Goal: Information Seeking & Learning: Understand process/instructions

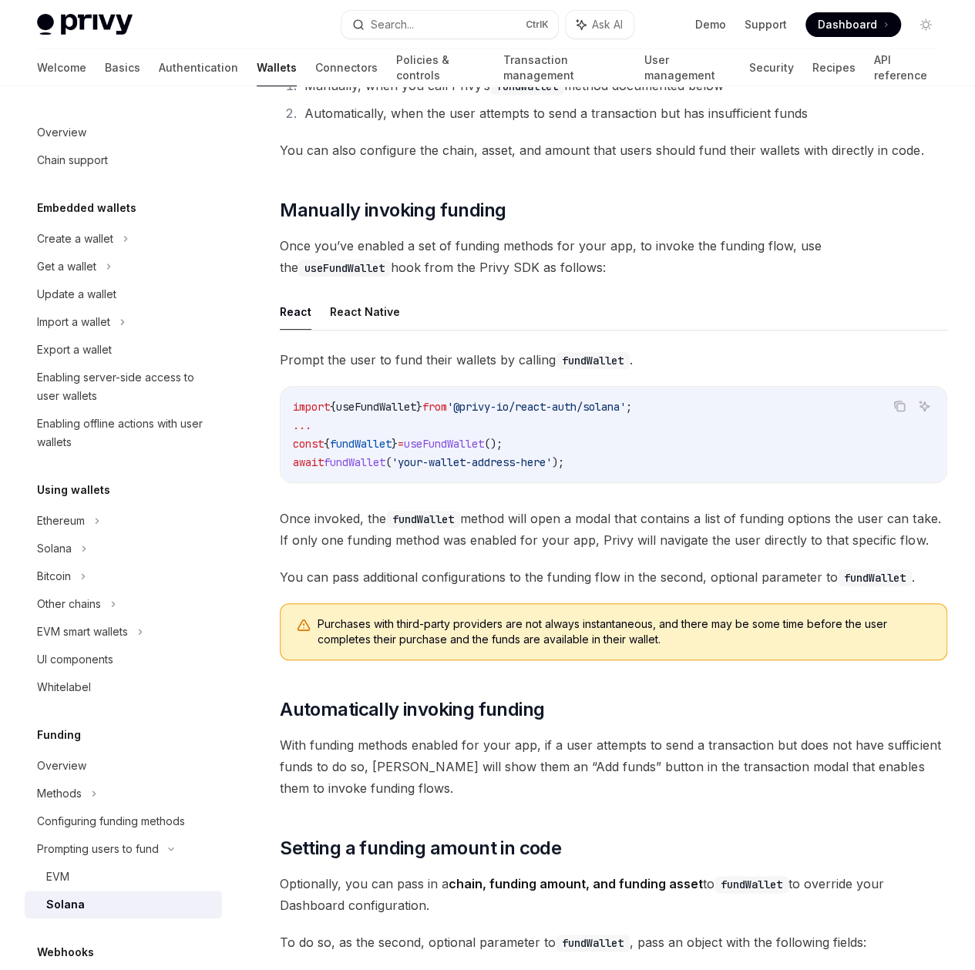
scroll to position [231, 0]
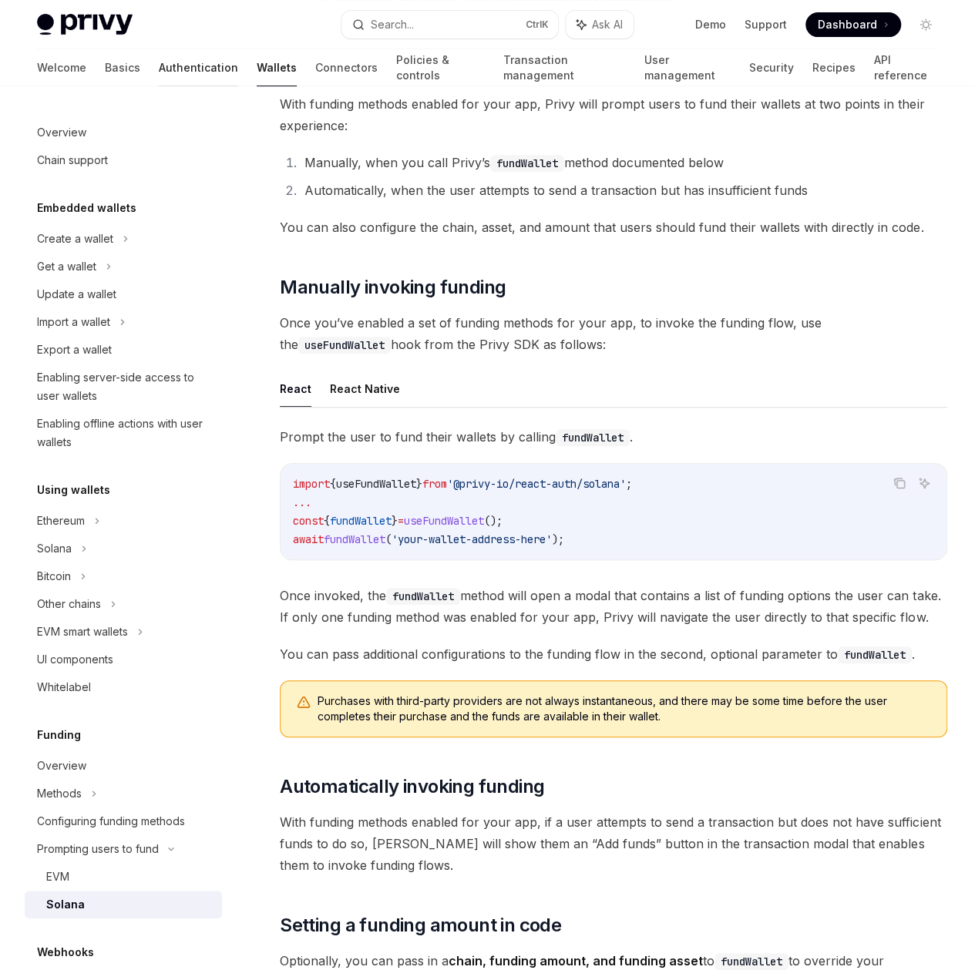
click at [159, 79] on link "Authentication" at bounding box center [198, 67] width 79 height 37
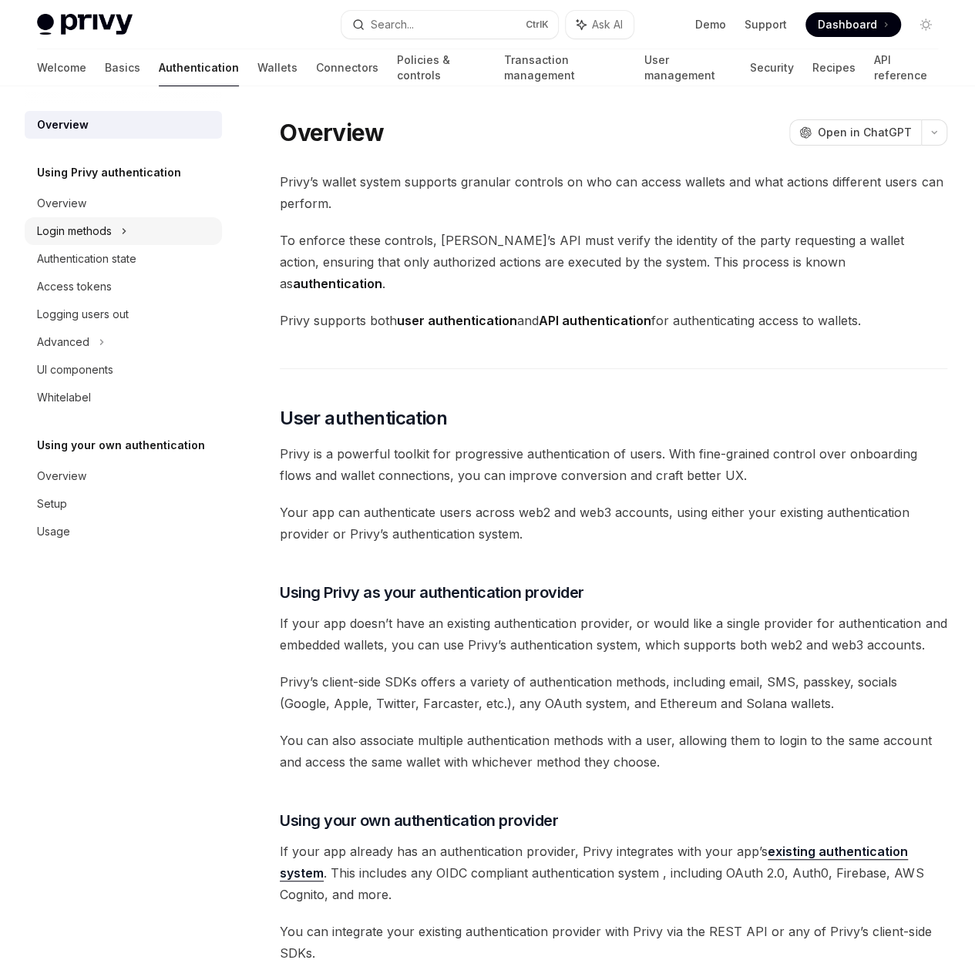
click at [85, 227] on div "Login methods" at bounding box center [74, 231] width 75 height 18
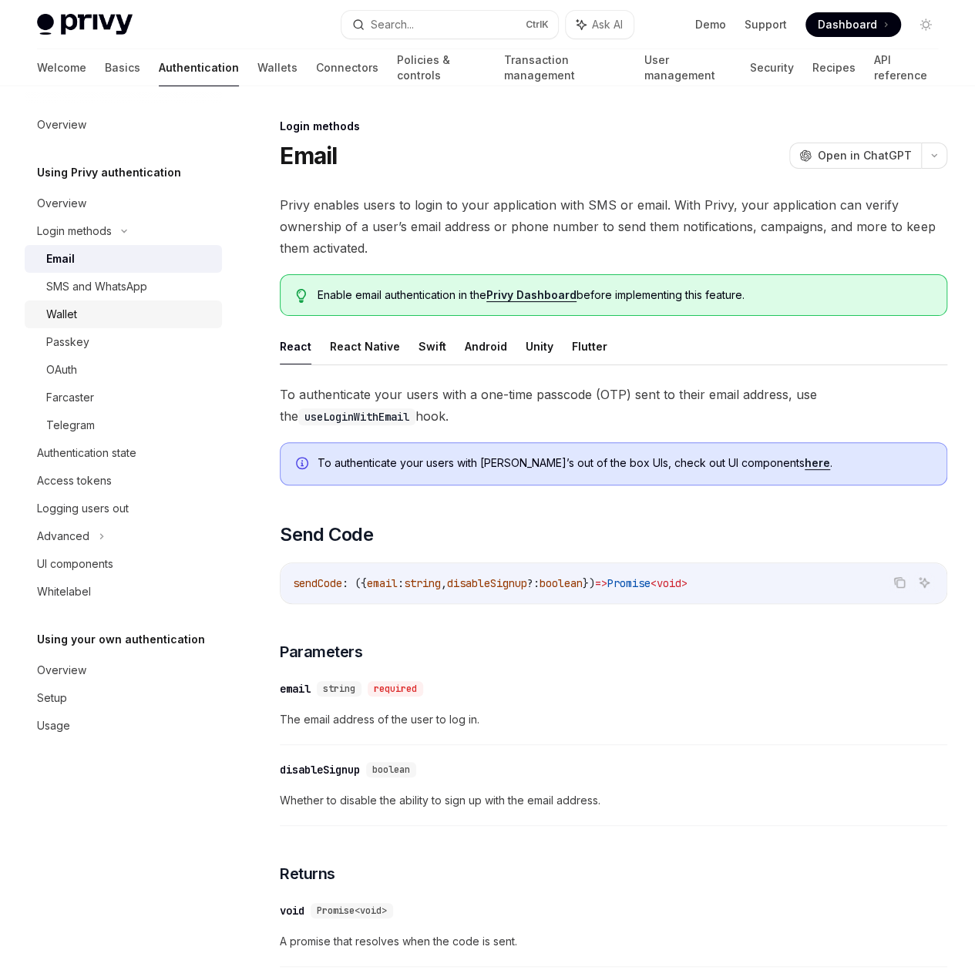
click at [109, 311] on div "Wallet" at bounding box center [129, 314] width 166 height 18
type textarea "*"
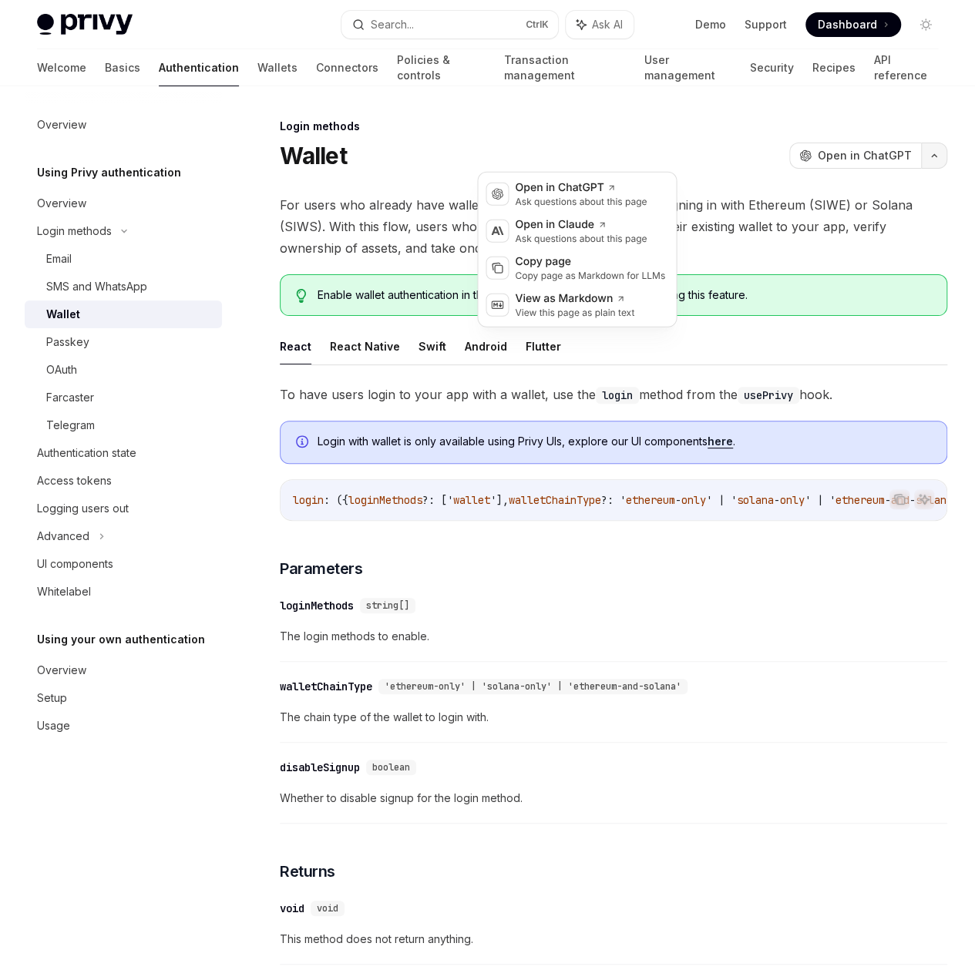
click at [921, 146] on button "button" at bounding box center [934, 156] width 26 height 26
click at [590, 276] on div "Copy page as Markdown for LLMs" at bounding box center [590, 276] width 150 height 12
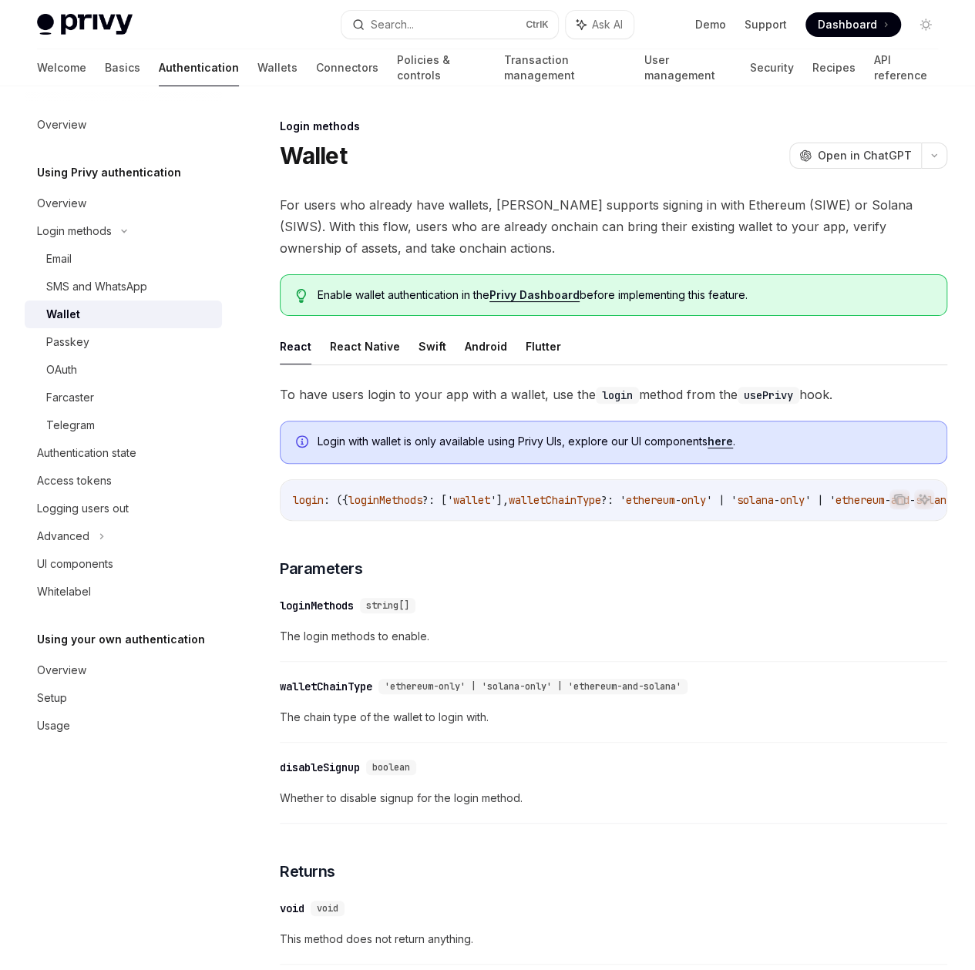
click at [0, 0] on div "On this page Parameters Returns Usage Resources" at bounding box center [0, 0] width 0 height 0
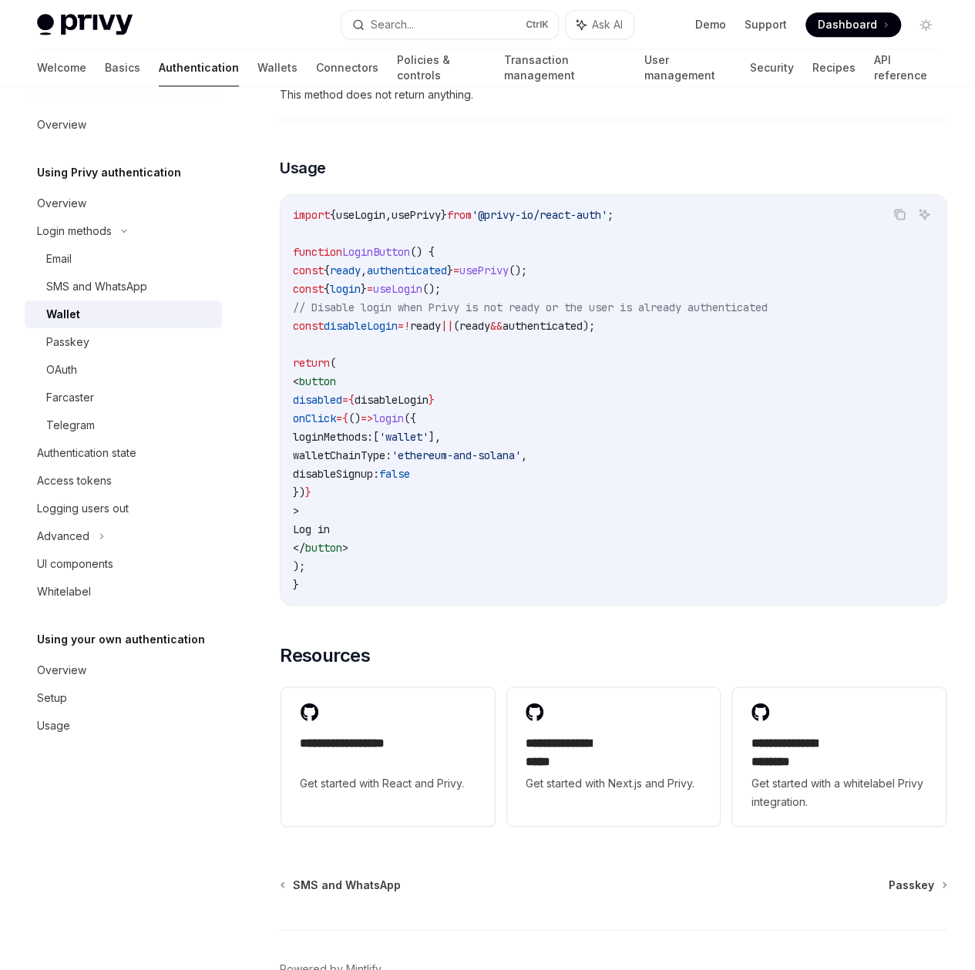
scroll to position [768, 0]
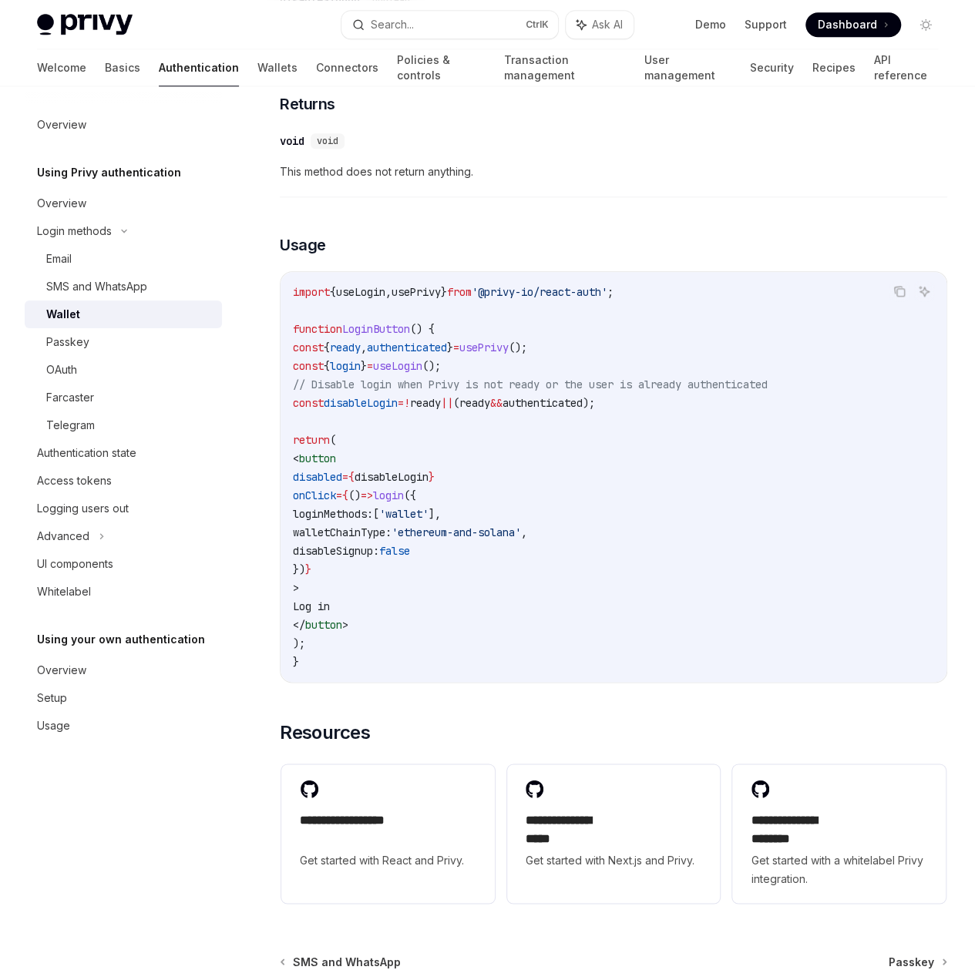
drag, startPoint x: 505, startPoint y: 775, endPoint x: 521, endPoint y: 764, distance: 19.5
click at [557, 682] on div "import { useLogin , usePrivy } from '@privy-io/react-auth' ; function LoginButt…" at bounding box center [614, 477] width 666 height 410
drag, startPoint x: 555, startPoint y: 765, endPoint x: 577, endPoint y: 764, distance: 22.4
click at [577, 671] on code "import { useLogin , usePrivy } from '@privy-io/react-auth' ; function LoginButt…" at bounding box center [613, 477] width 641 height 388
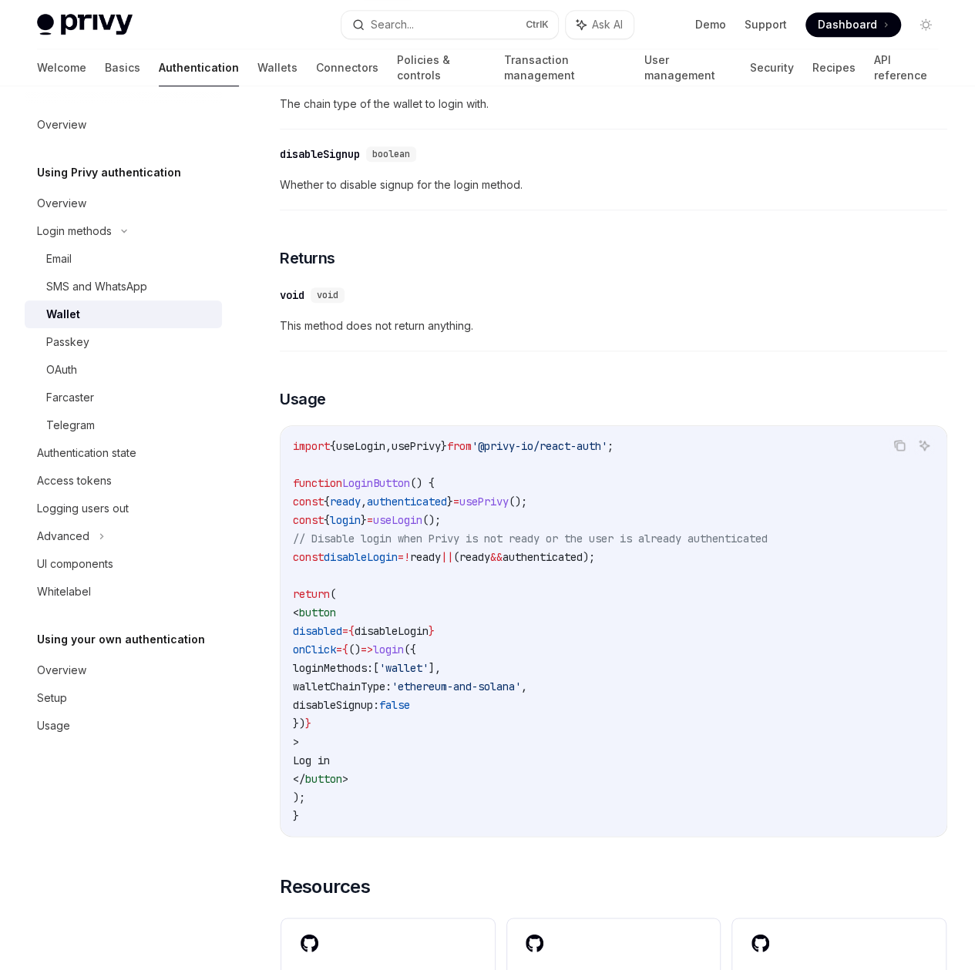
scroll to position [536, 0]
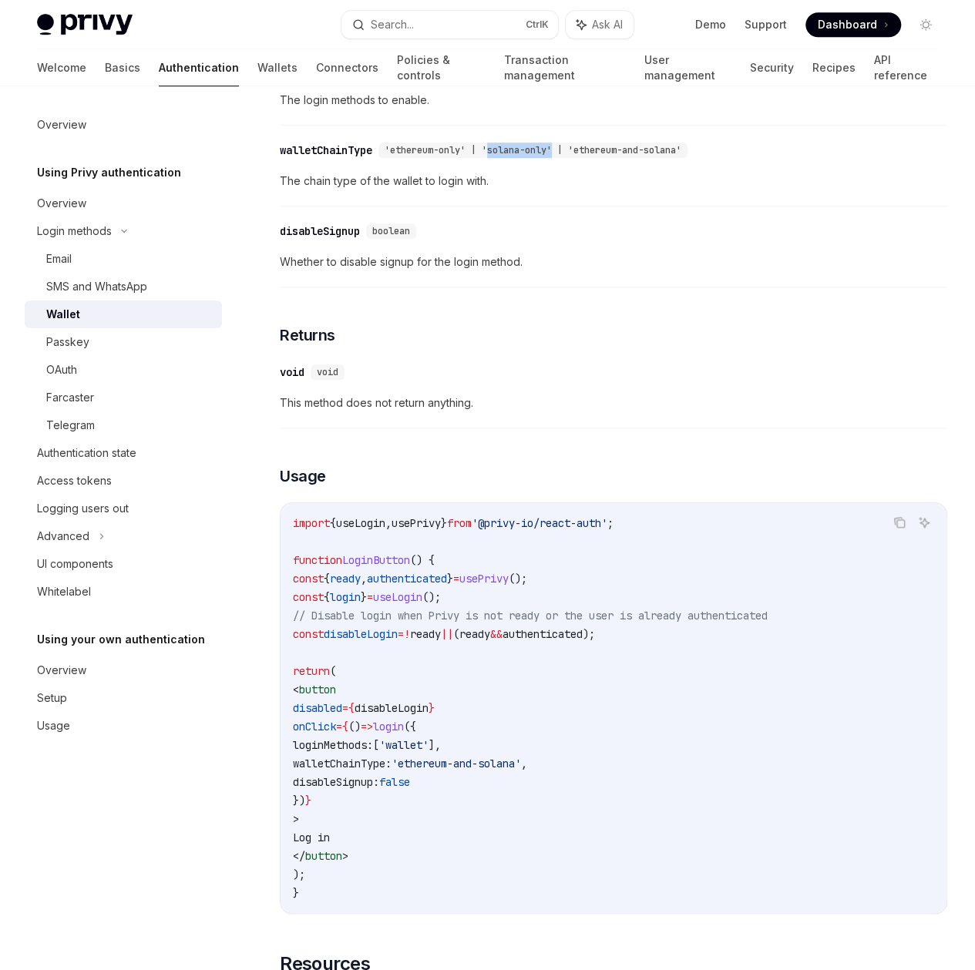
drag, startPoint x: 457, startPoint y: 247, endPoint x: 388, endPoint y: 257, distance: 69.3
click at [388, 160] on div "​ walletChainType 'ethereum-only' | 'solana-only' | 'ethereum-and-solana'" at bounding box center [606, 150] width 652 height 18
copy span "solana-only'"
click at [677, 583] on div "Login methods Wallet OpenAI Open in ChatGPT OpenAI Open in ChatGPT For users wh…" at bounding box center [469, 476] width 963 height 1790
